Goal: Navigation & Orientation: Find specific page/section

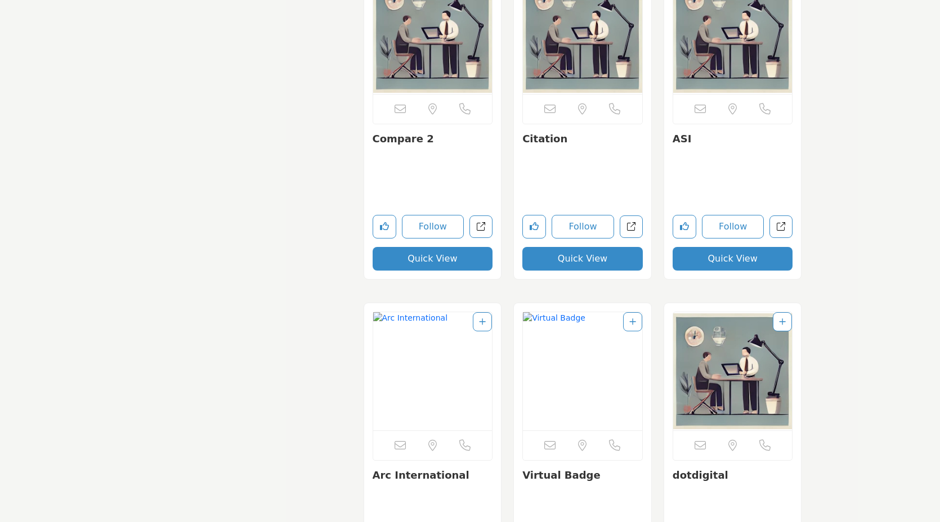
scroll to position [2360, 0]
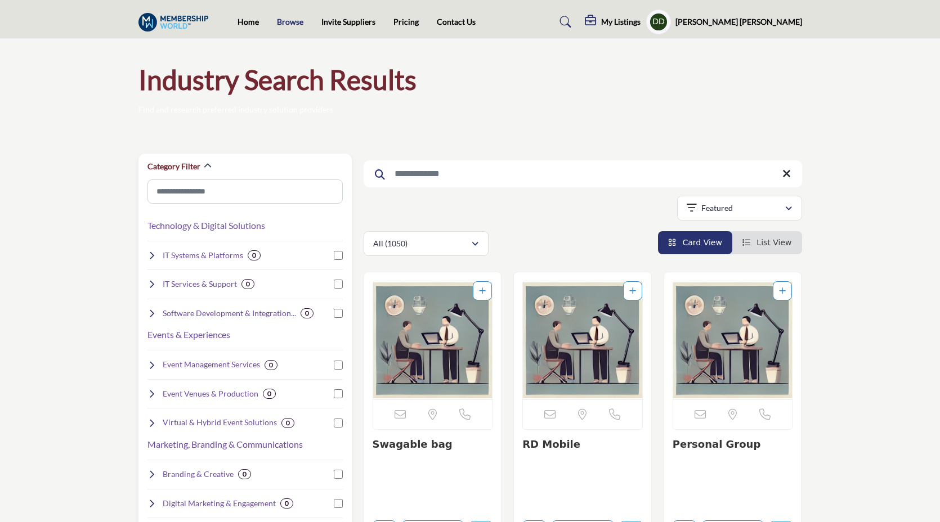
click at [283, 25] on link "Browse" at bounding box center [290, 22] width 26 height 10
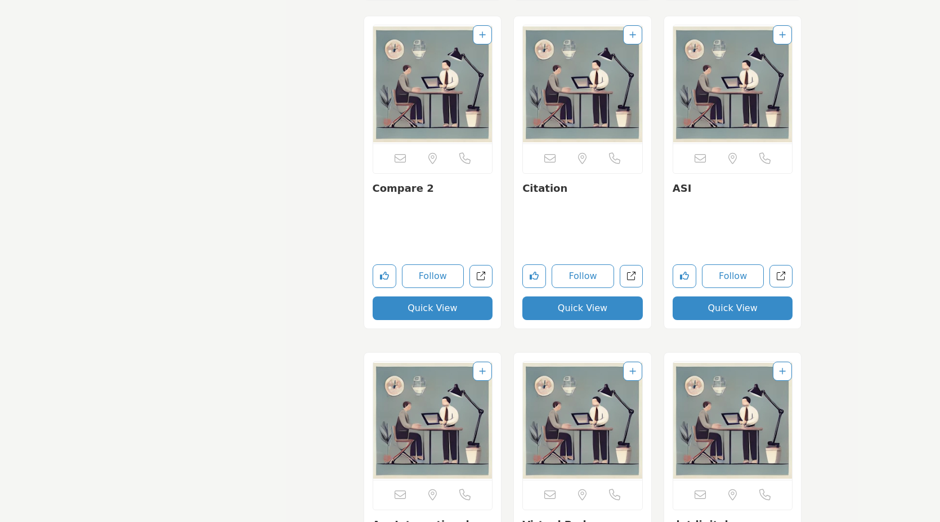
scroll to position [1902, 0]
